Goal: Information Seeking & Learning: Learn about a topic

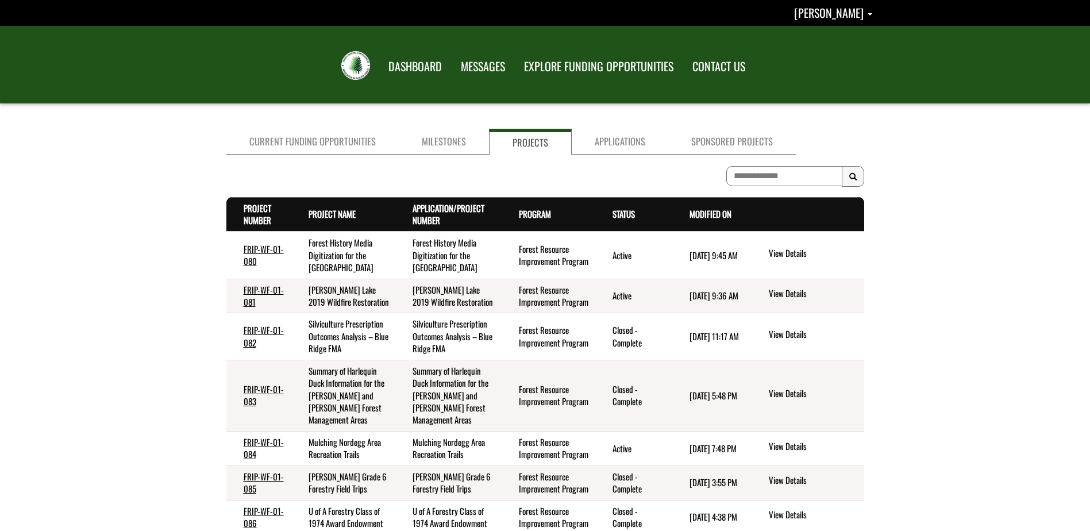
click at [840, 23] on div "[PERSON_NAME] Profile Sign out" at bounding box center [436, 13] width 873 height 26
click at [833, 11] on span "[PERSON_NAME]" at bounding box center [829, 12] width 70 height 17
click at [828, 61] on link "Sign out" at bounding box center [826, 61] width 89 height 16
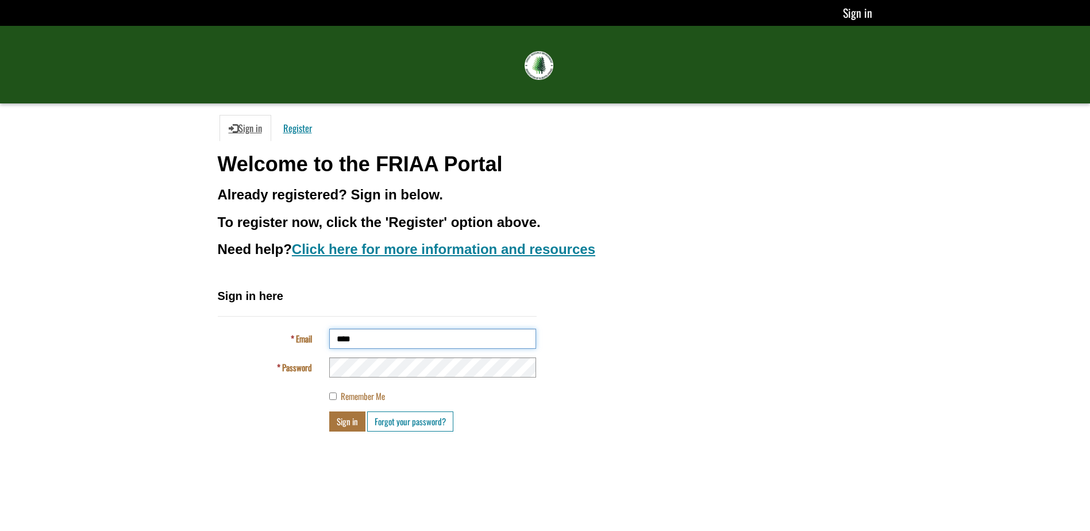
type input "**********"
click at [329, 412] on button "Sign in" at bounding box center [347, 422] width 36 height 20
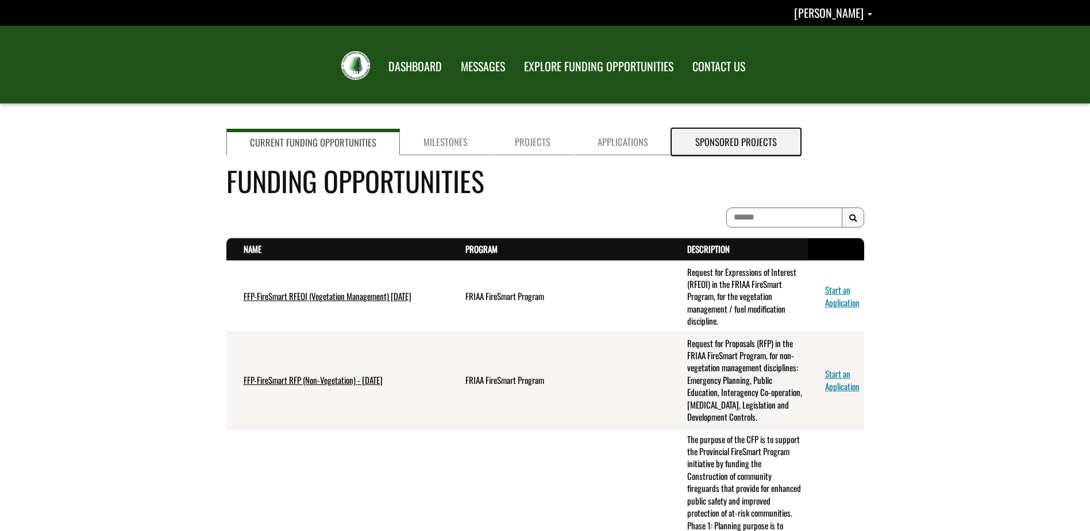
click at [736, 137] on link "Sponsored Projects" at bounding box center [736, 142] width 129 height 26
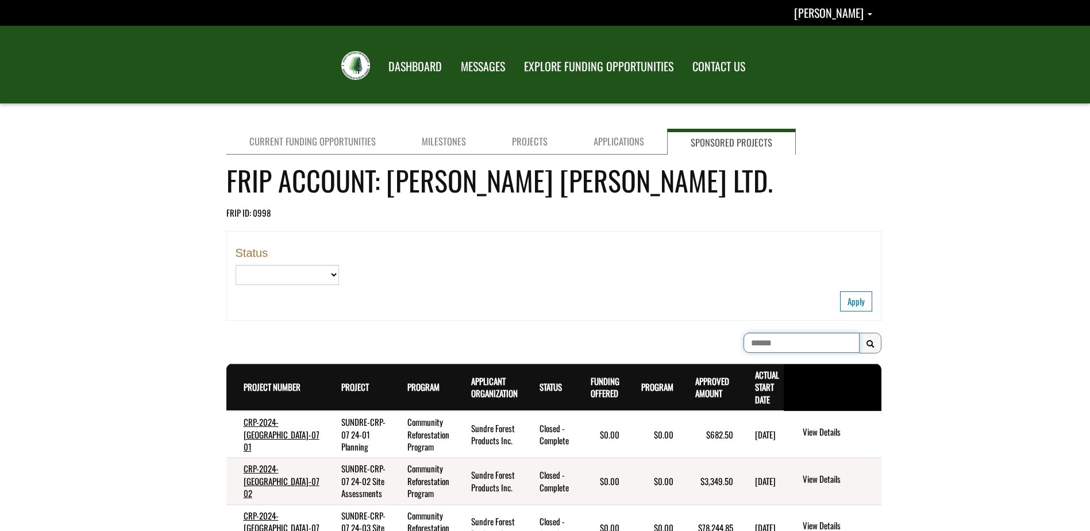
click at [744, 346] on input at bounding box center [802, 343] width 116 height 20
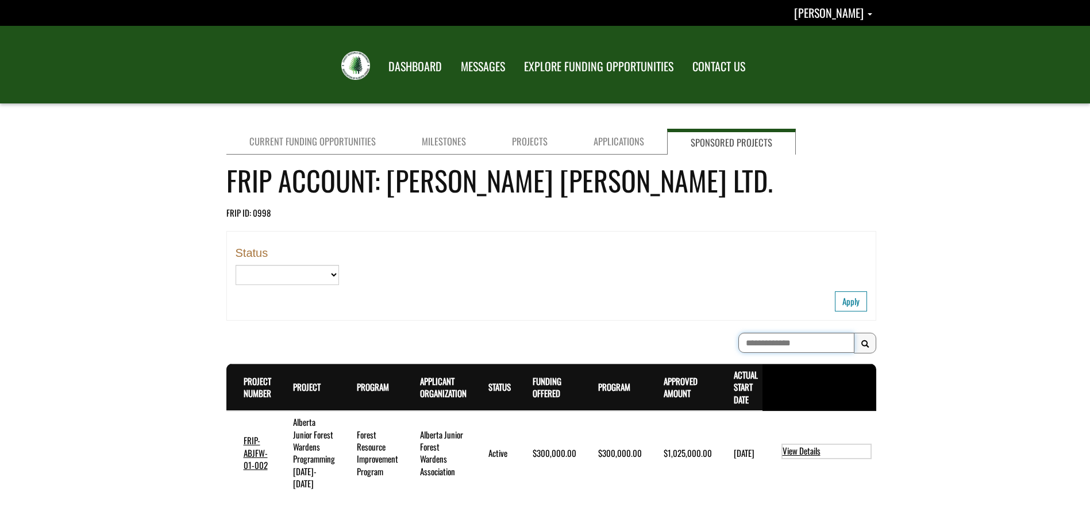
type input "**********"
click at [999, 251] on div "Current Funding Opportunities Milestones Projects Applications Sponsored Projec…" at bounding box center [545, 317] width 1090 height 387
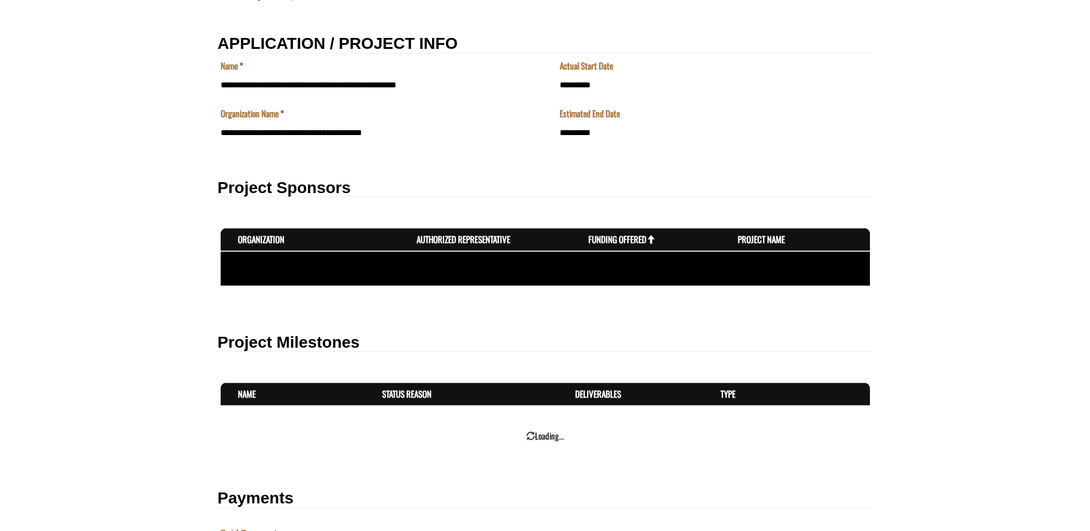
scroll to position [394, 0]
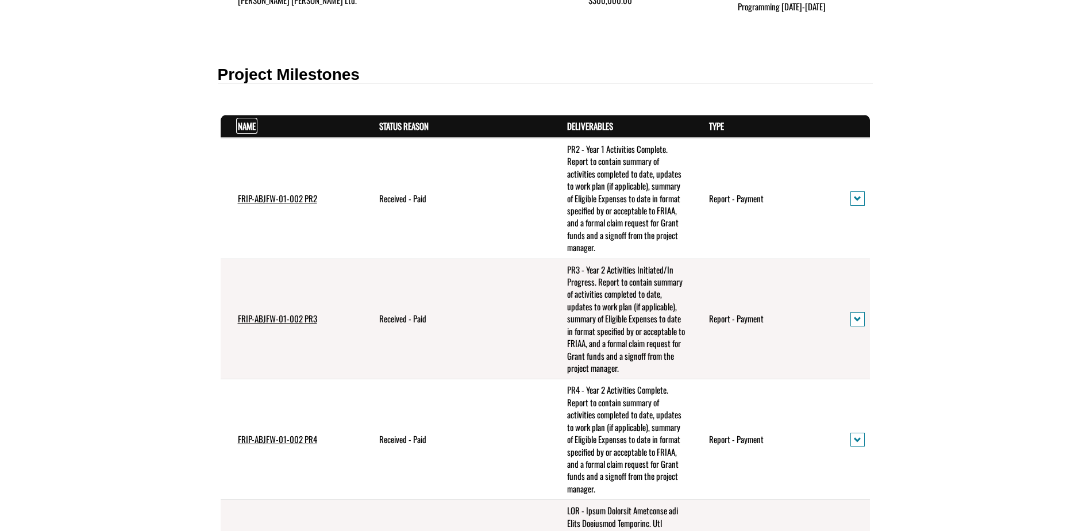
click at [241, 120] on link "Name . sort descending" at bounding box center [247, 126] width 18 height 13
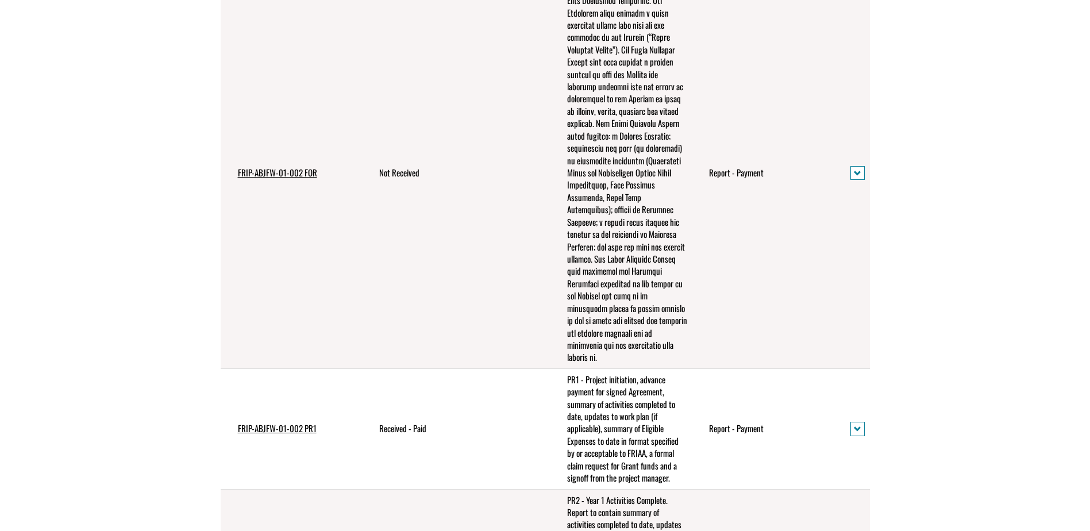
scroll to position [739, 0]
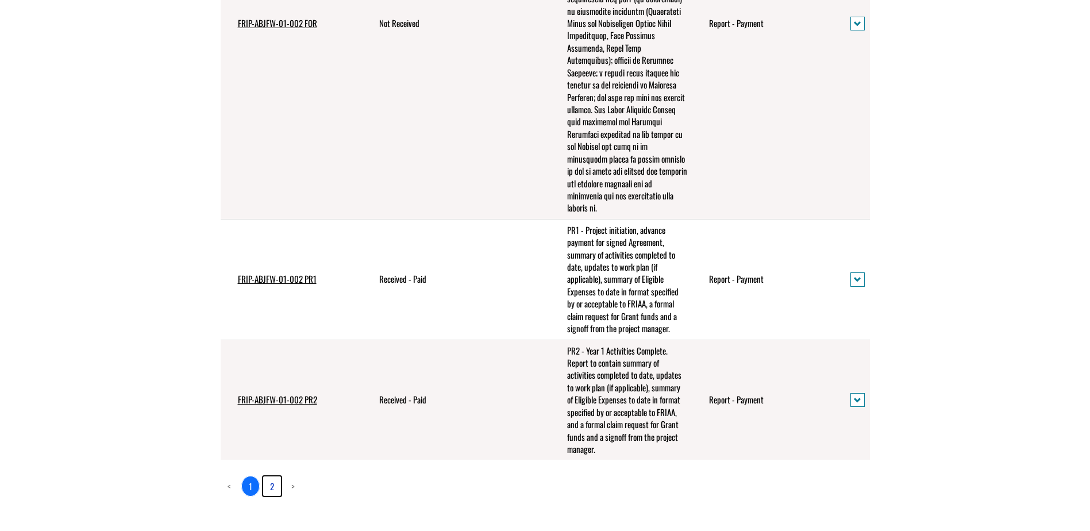
click at [267, 477] on link "2" at bounding box center [272, 487] width 18 height 20
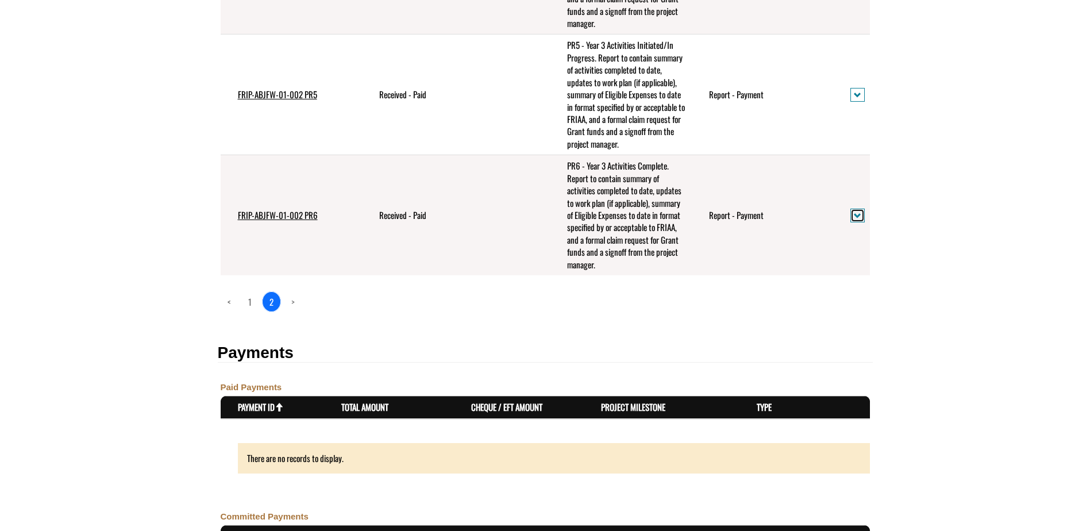
click at [856, 218] on span "action menu" at bounding box center [857, 216] width 7 height 9
click at [865, 228] on link "View details" at bounding box center [897, 235] width 89 height 16
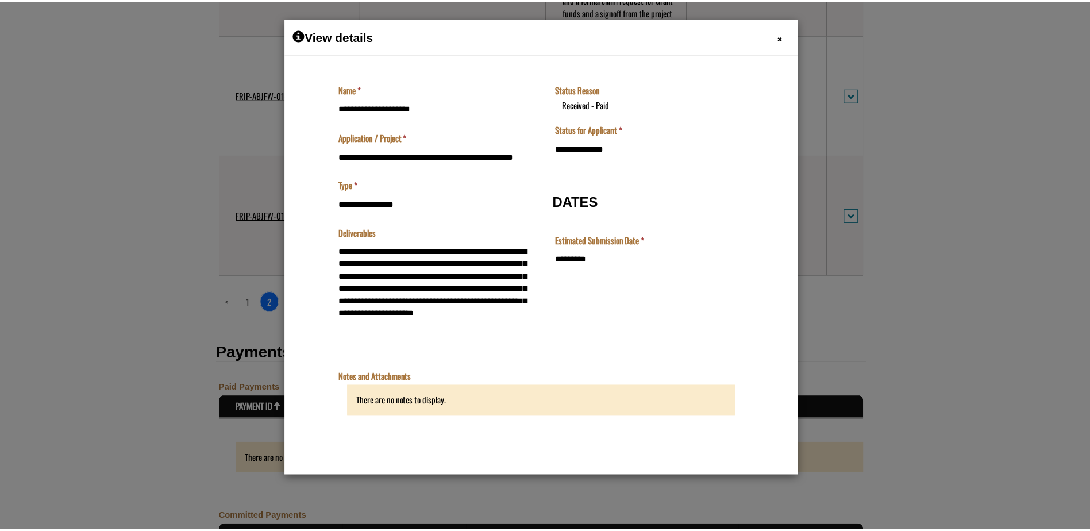
scroll to position [0, 0]
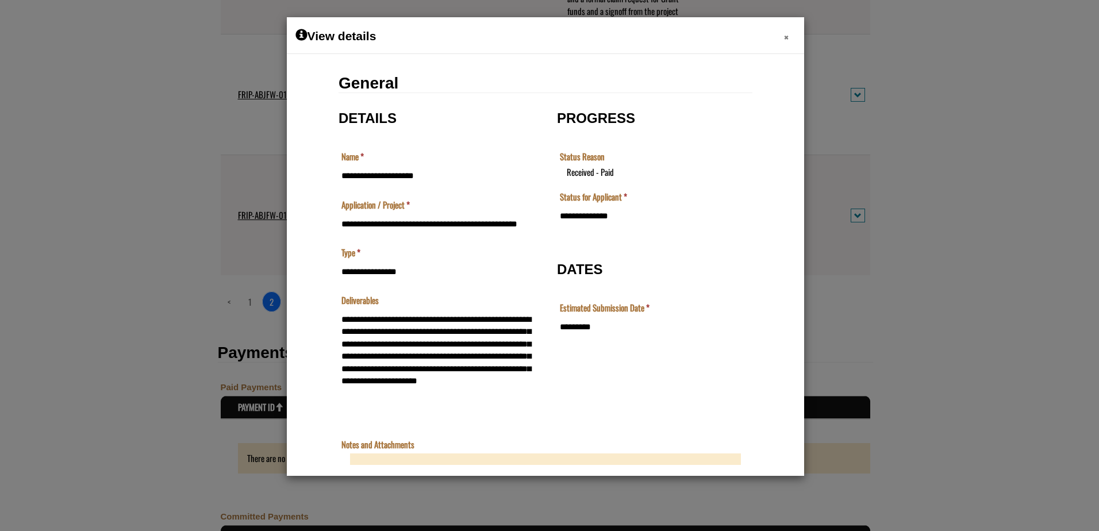
click at [786, 40] on span "×" at bounding box center [786, 37] width 5 height 18
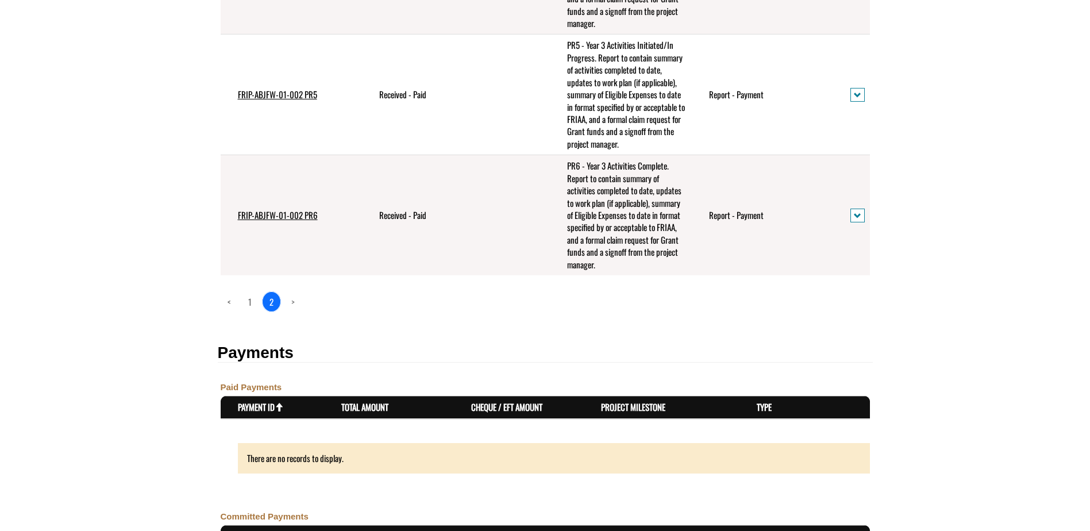
click at [938, 305] on form "**********" at bounding box center [545, 8] width 1090 height 1286
